Goal: Task Accomplishment & Management: Manage account settings

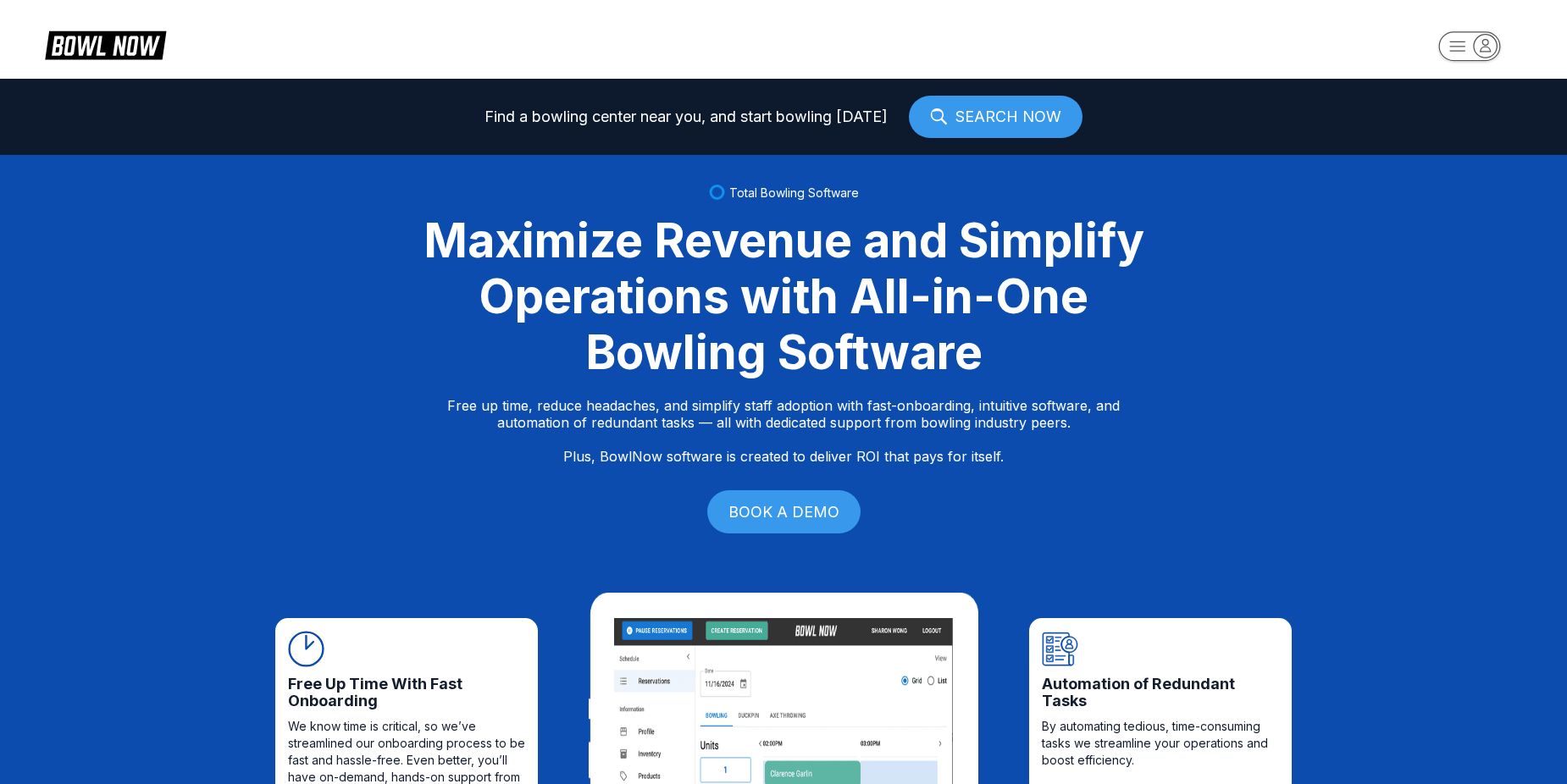
drag, startPoint x: 1464, startPoint y: 20, endPoint x: 1467, endPoint y: 40, distance: 20.2
click at [1464, 20] on header at bounding box center [784, 40] width 1567 height 79
click at [1466, 41] on rect "button" at bounding box center [1469, 46] width 62 height 30
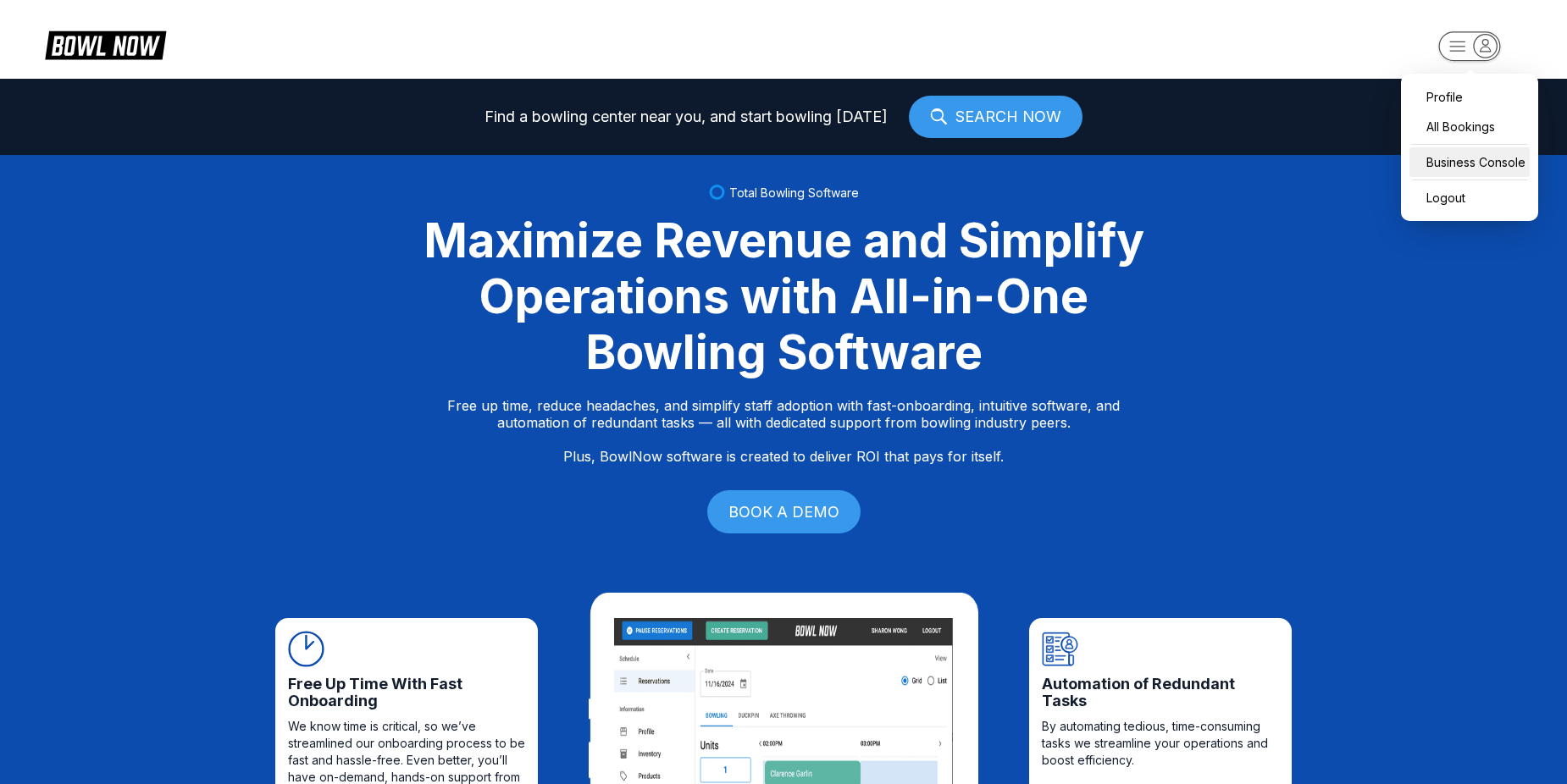
click at [1464, 153] on div "Business Console" at bounding box center [1470, 162] width 121 height 30
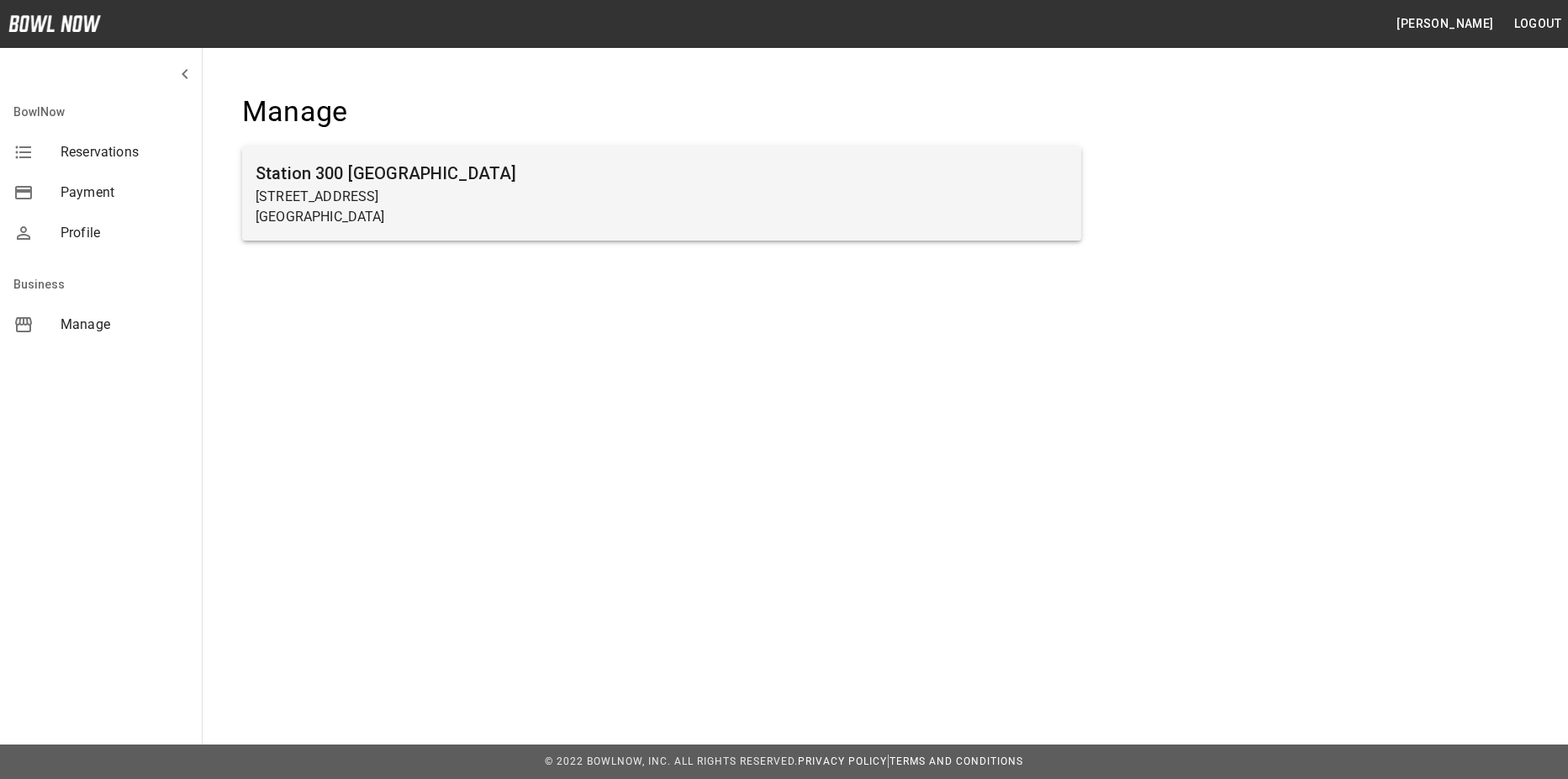
click at [838, 213] on p "Gainesville, GA 30504" at bounding box center [662, 217] width 813 height 21
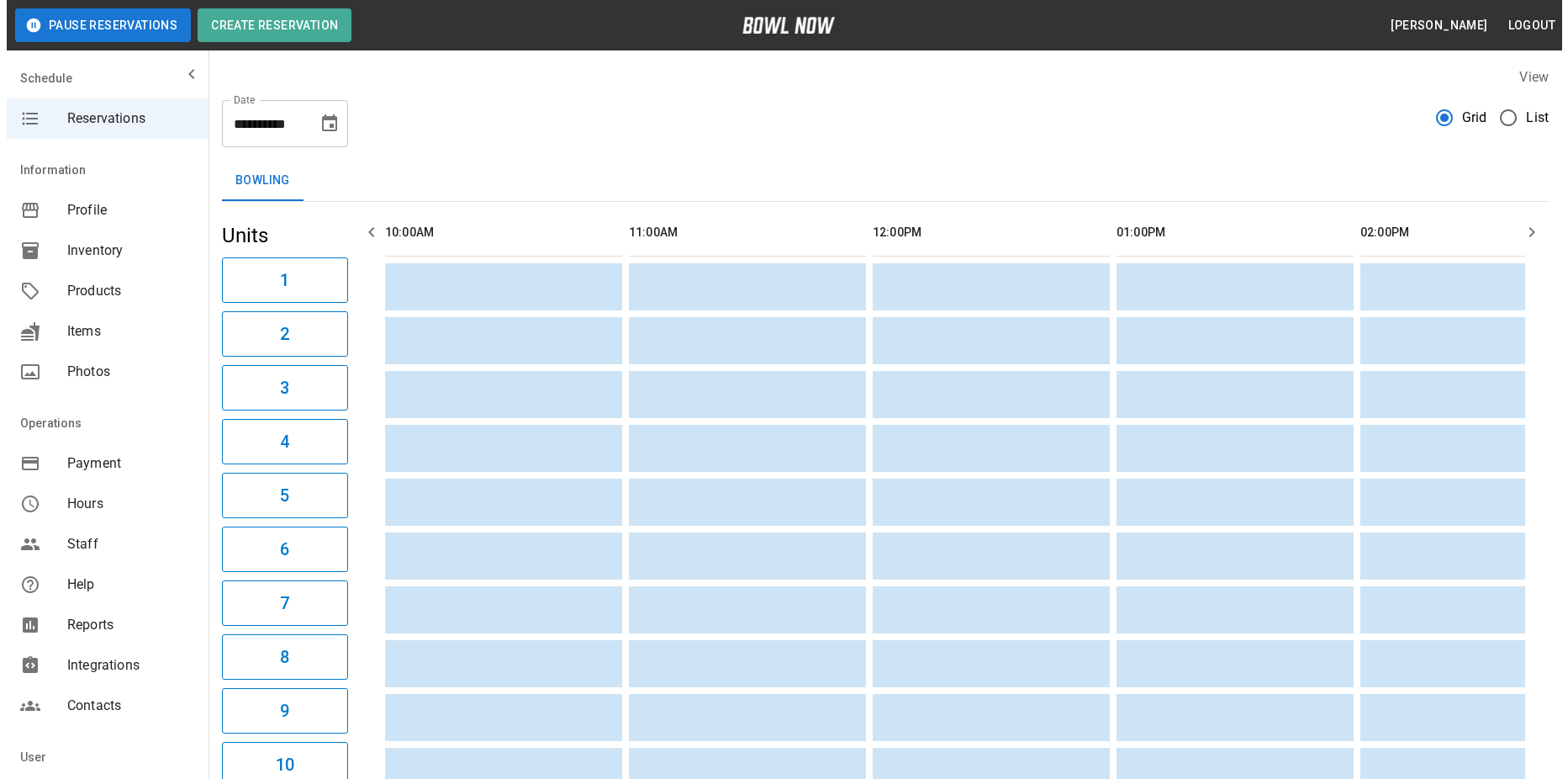
scroll to position [0, 1219]
